Goal: Information Seeking & Learning: Learn about a topic

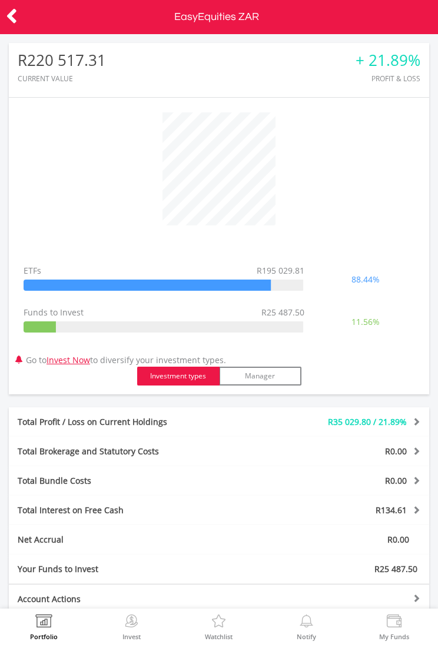
click at [140, 630] on img at bounding box center [131, 622] width 18 height 16
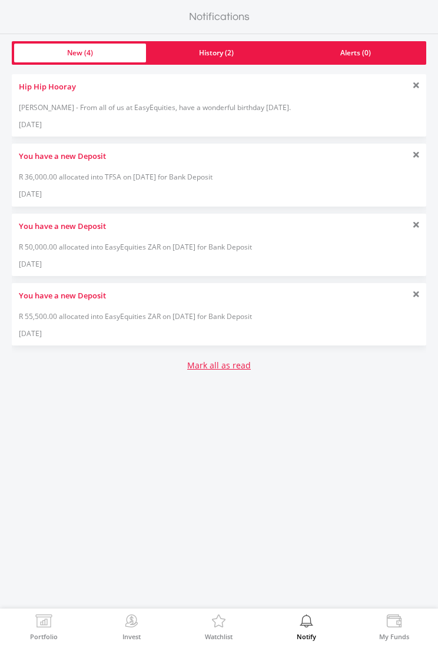
click at [388, 625] on img at bounding box center [394, 622] width 18 height 16
click at [387, 104] on div "Lionel - From all of us at EasyEquities, have a wonderful birthday today." at bounding box center [219, 107] width 400 height 10
click at [364, 99] on div "Hip Hip Hooray Lionel - From all of us at EasyEquities, have a wonderful birthd…" at bounding box center [219, 105] width 414 height 62
click at [213, 629] on img at bounding box center [219, 622] width 18 height 16
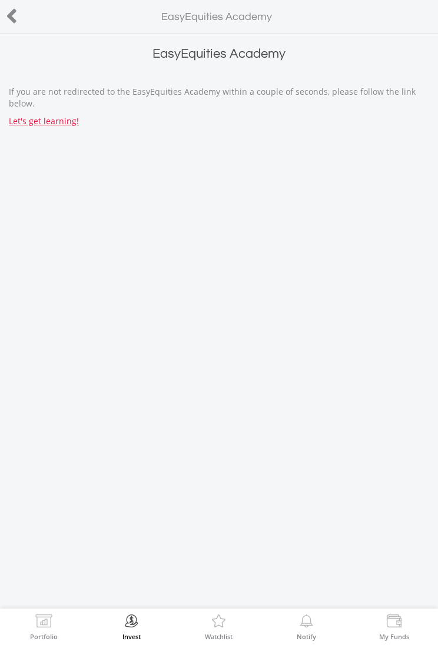
click at [37, 124] on link "Let's get learning!" at bounding box center [44, 120] width 70 height 11
click at [13, 14] on icon at bounding box center [12, 16] width 12 height 23
